Goal: Information Seeking & Learning: Learn about a topic

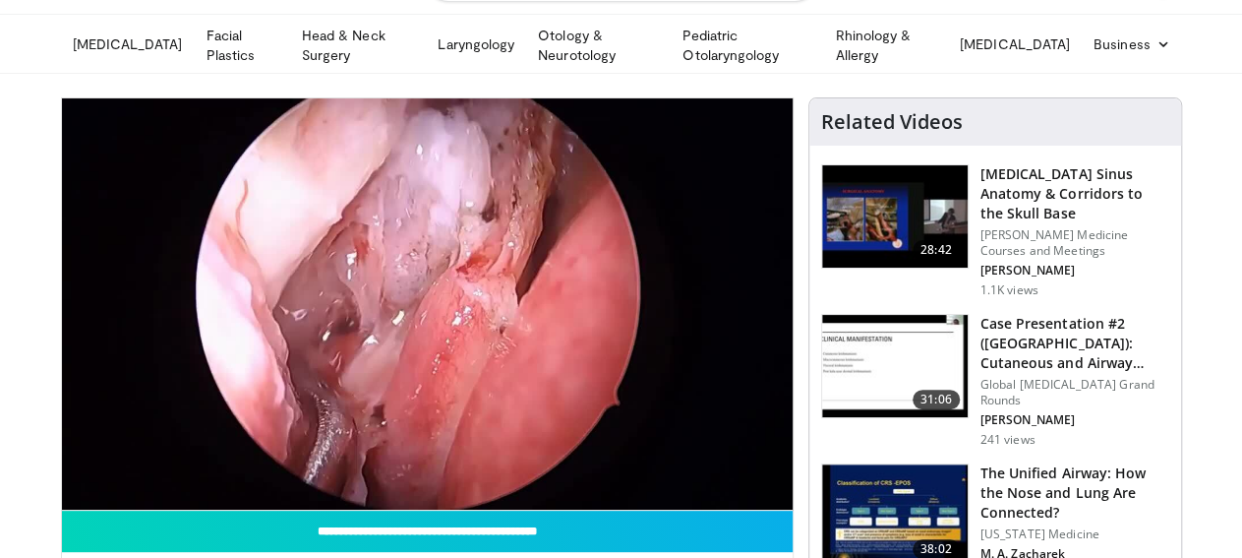
scroll to position [85, 0]
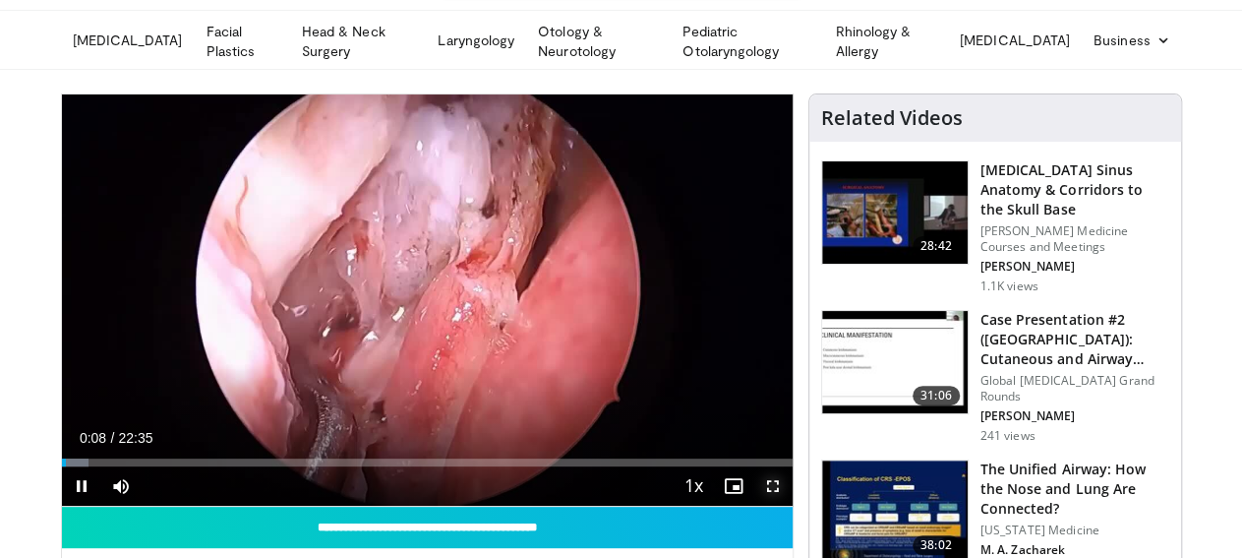
click at [791, 493] on span "Video Player" at bounding box center [772, 485] width 39 height 39
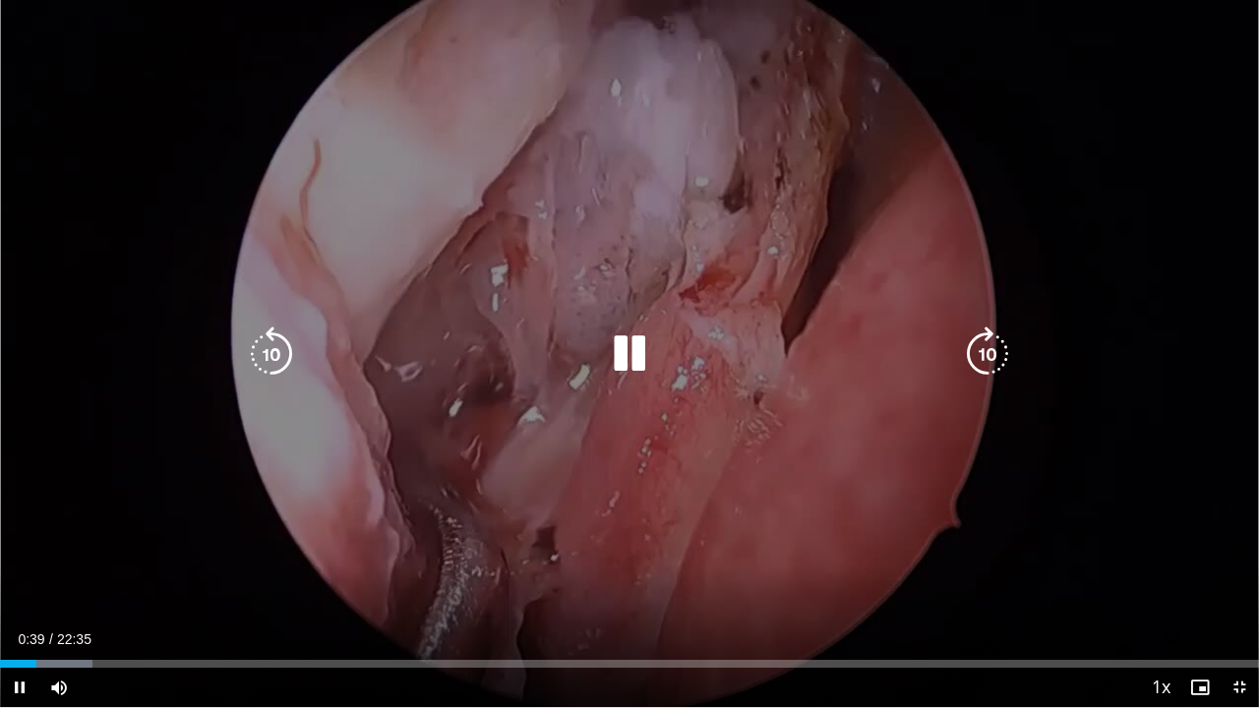
click at [646, 349] on icon "Video Player" at bounding box center [629, 353] width 55 height 55
click at [636, 359] on icon "Video Player" at bounding box center [629, 353] width 55 height 55
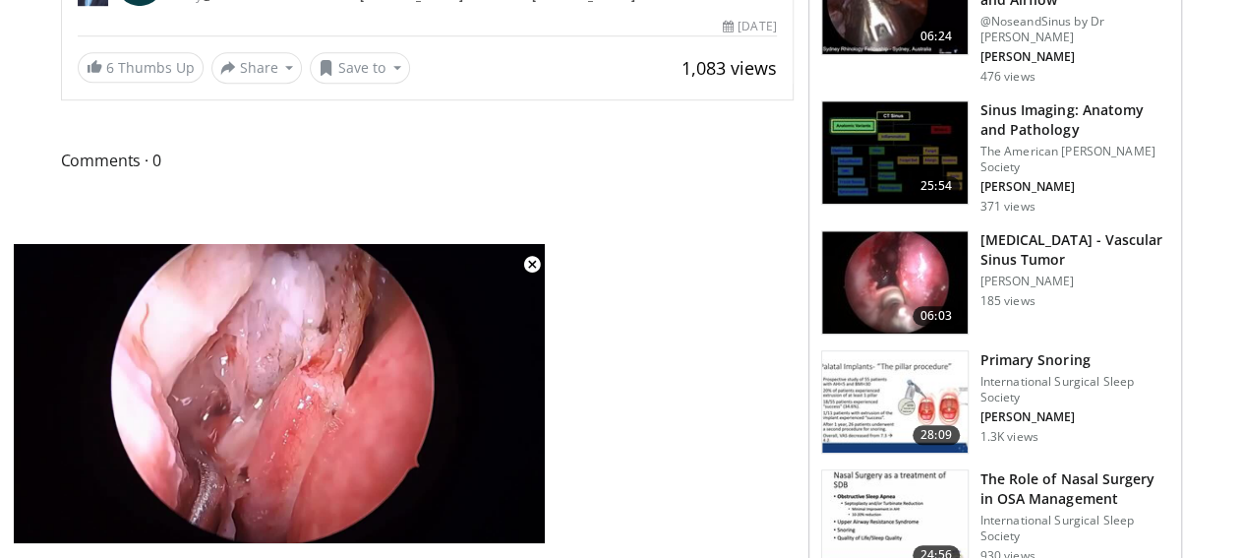
scroll to position [0, 0]
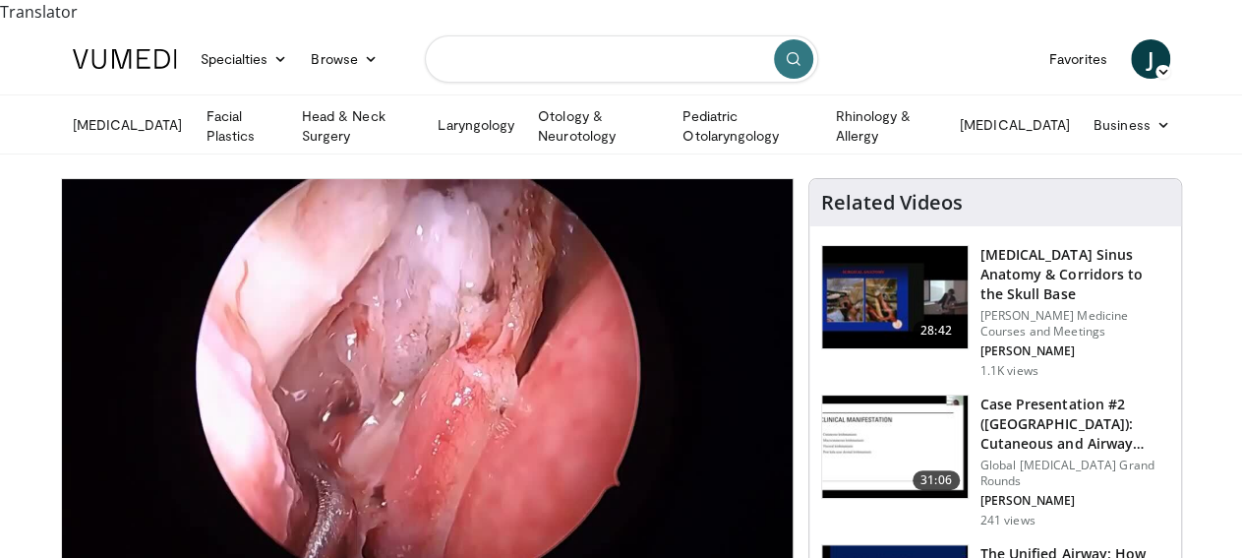
click at [569, 35] on input "Search topics, interventions" at bounding box center [621, 58] width 393 height 47
type input "**********"
click at [788, 51] on icon "submit" at bounding box center [794, 59] width 16 height 16
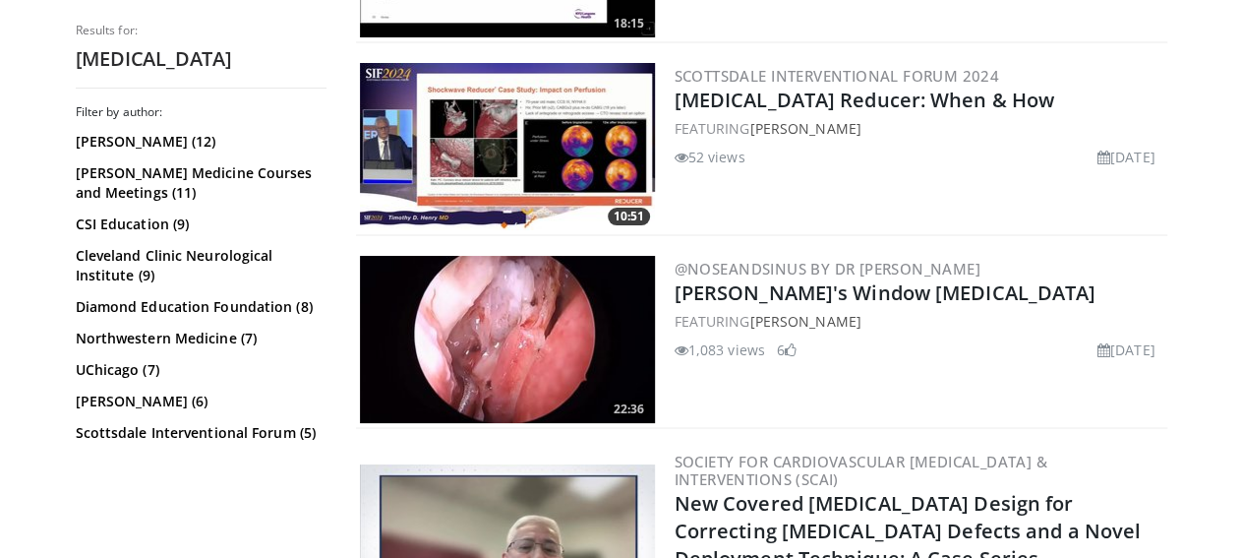
scroll to position [3592, 0]
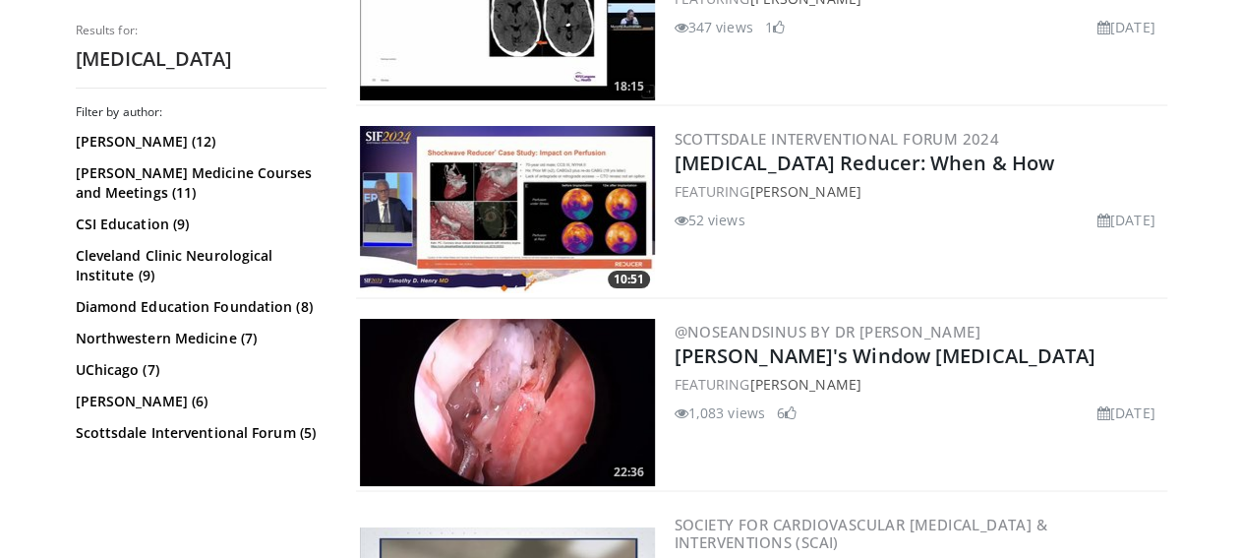
click at [512, 378] on img at bounding box center [507, 402] width 295 height 167
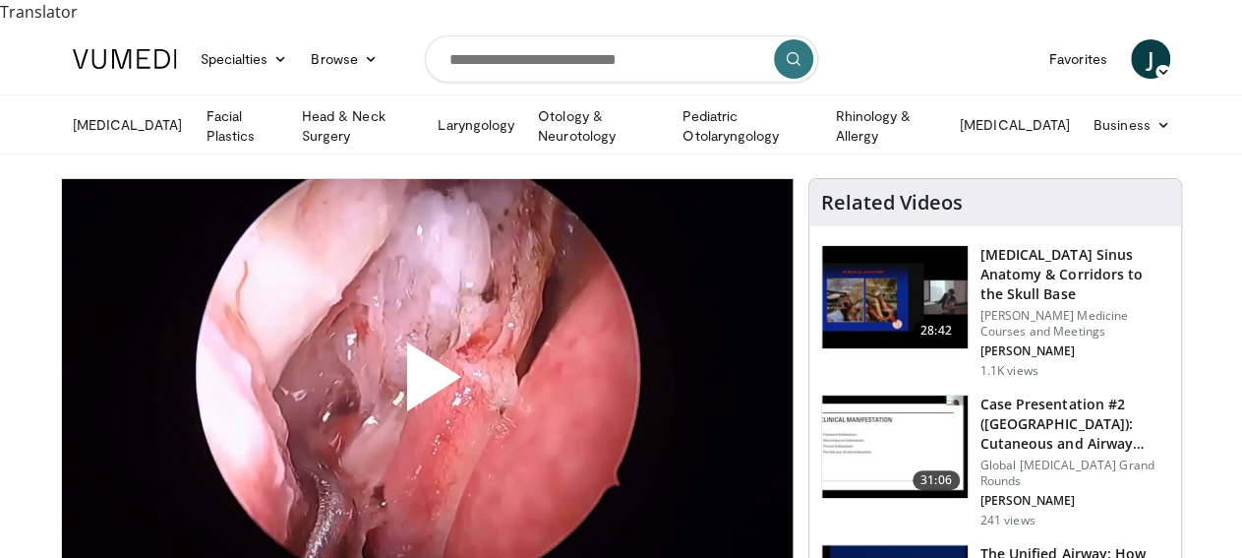
click at [427, 384] on span "Video Player" at bounding box center [427, 384] width 0 height 0
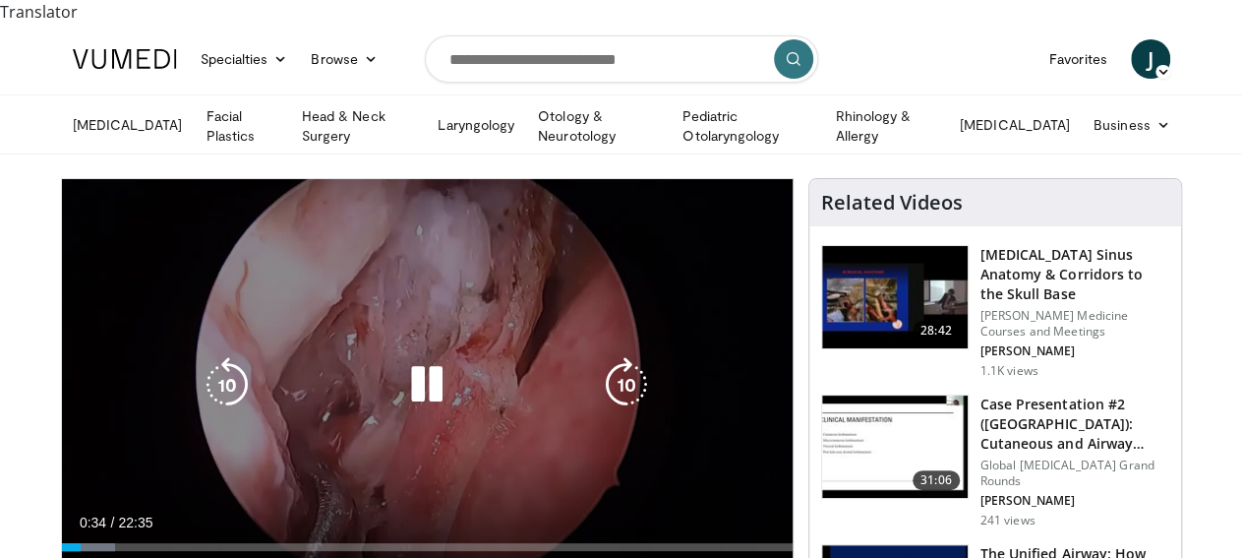
click at [251, 333] on div "10 seconds Tap to unmute" at bounding box center [427, 384] width 731 height 411
